Goal: Ask a question: Seek information or help from site administrators or community

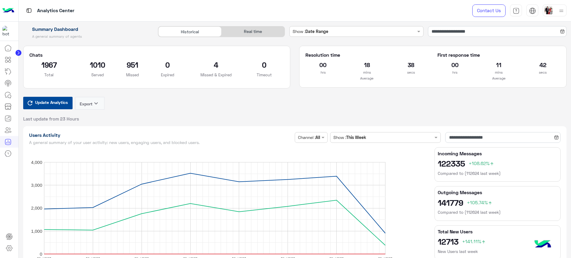
click at [8, 96] on icon at bounding box center [7, 95] width 7 height 7
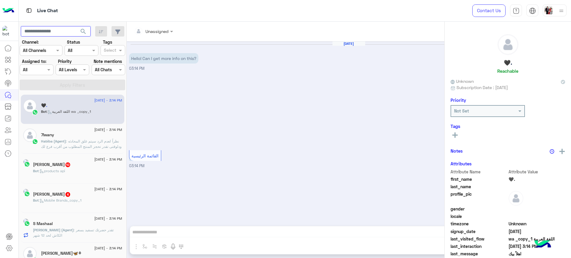
click at [58, 32] on input "text" at bounding box center [56, 31] width 70 height 11
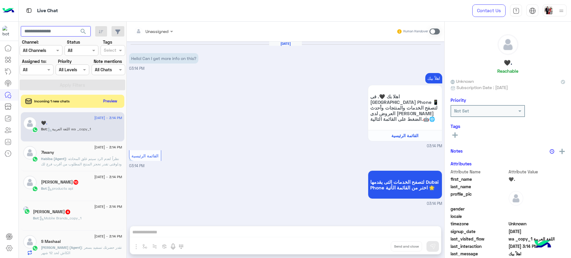
paste input "**********"
type input "**********"
click at [76, 26] on button "search" at bounding box center [83, 32] width 15 height 13
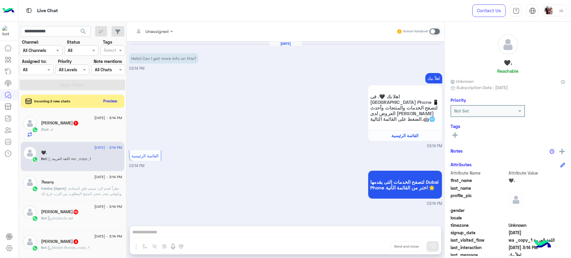
click at [187, 101] on div "اهلاً بيك اهلا بك 🖤. فى [GEOGRAPHIC_DATA] Phone 📱 لتصفح الخدمات والمنتجات وأحدث…" at bounding box center [285, 111] width 313 height 78
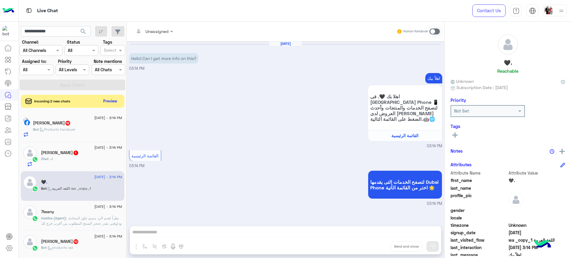
click at [87, 30] on button "search" at bounding box center [83, 32] width 15 height 13
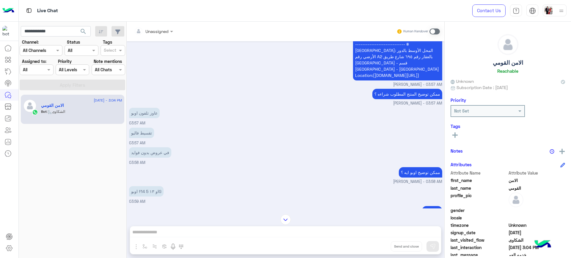
scroll to position [354, 0]
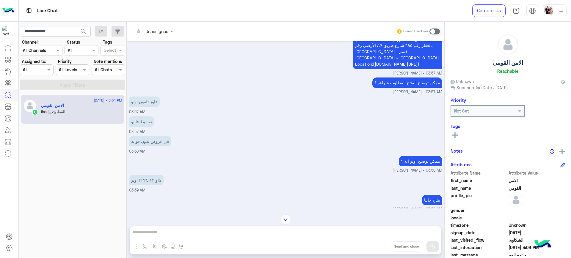
click at [146, 116] on p "تقسيط فاليو" at bounding box center [141, 121] width 25 height 10
click at [153, 136] on p "في عروض بدون فوايد" at bounding box center [150, 141] width 42 height 10
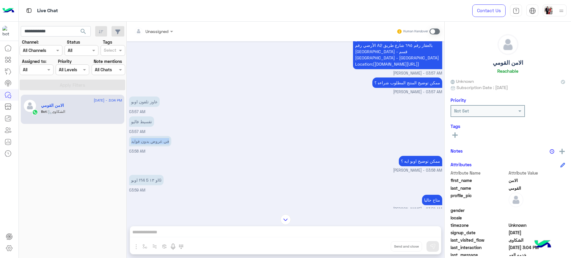
click at [153, 136] on p "في عروض بدون فوايد" at bounding box center [150, 141] width 42 height 10
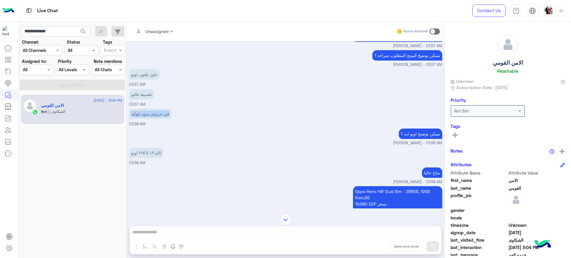
scroll to position [391, 0]
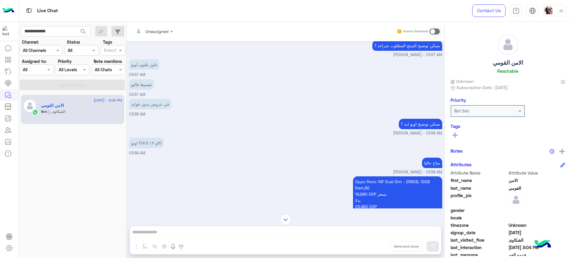
click at [428, 158] on p "متاح حاليا" at bounding box center [432, 163] width 20 height 10
click at [385, 177] on p "Oppo Reno 14F Dual Sim - 256GB, 12GB Ram,5G 19,990 EGP بسعر بدلا 23,490 EGP" at bounding box center [397, 194] width 89 height 35
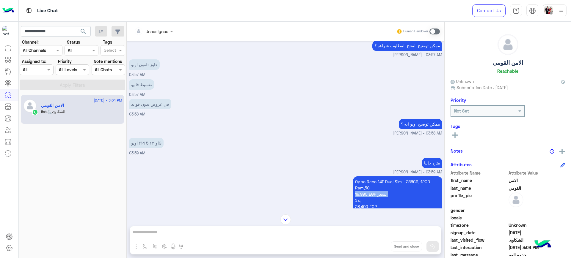
click at [385, 177] on p "Oppo Reno 14F Dual Sim - 256GB, 12GB Ram,5G 19,990 EGP بسعر بدلا 23,490 EGP" at bounding box center [397, 194] width 89 height 35
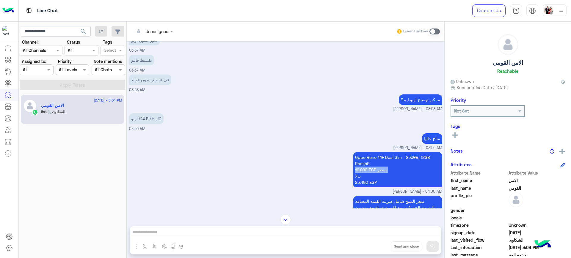
scroll to position [428, 0]
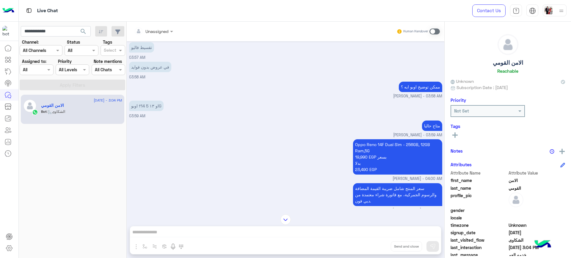
click at [374, 183] on p "سعر المنتج شامل ضريبة القيمة المضافة والرسوم الجمركية، مع فاتورة شراء معتمدة من…" at bounding box center [397, 194] width 89 height 23
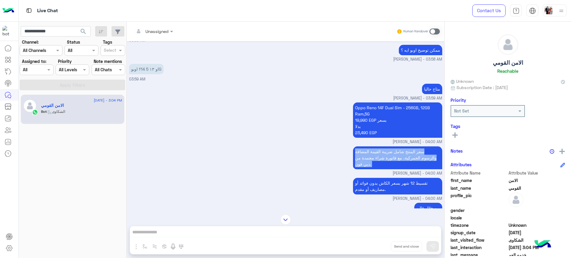
scroll to position [465, 0]
click at [384, 178] on p "تقسيط 12 شهر بسعر الكاش بدون فوائد أو مصاريف أو مقدم." at bounding box center [397, 186] width 89 height 17
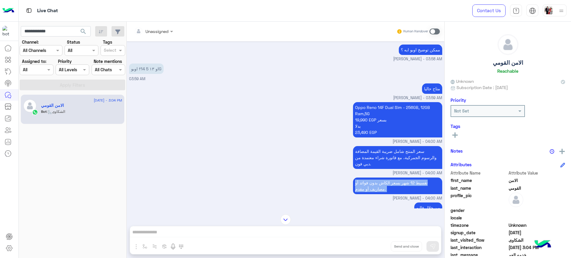
click at [384, 178] on p "تقسيط 12 شهر بسعر الكاش بدون فوائد أو مصاريف أو مقدم." at bounding box center [397, 186] width 89 height 17
click at [378, 178] on p "تقسيط 12 شهر بسعر الكاش بدون فوائد أو مصاريف أو مقدم." at bounding box center [397, 186] width 89 height 17
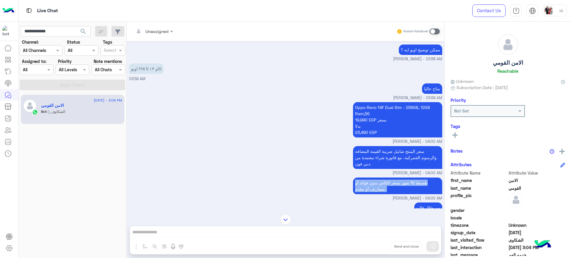
click at [378, 178] on p "تقسيط 12 شهر بسعر الكاش بدون فوائد أو مصاريف أو مقدم." at bounding box center [397, 186] width 89 height 17
